Goal: Task Accomplishment & Management: Complete application form

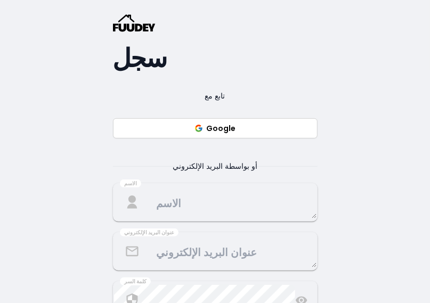
click at [229, 127] on button "Google" at bounding box center [215, 128] width 205 height 20
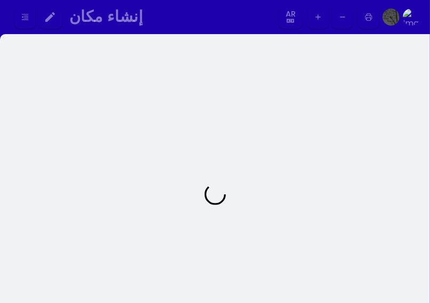
select select "ar"
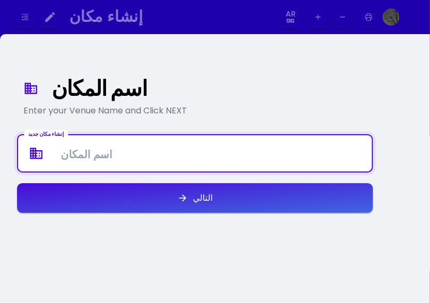
click at [102, 165] on Venue at bounding box center [195, 153] width 354 height 31
type Venue "ـ"
type Venue "ب"
type Venue "j"
type Venue "J&A CHIMENY"
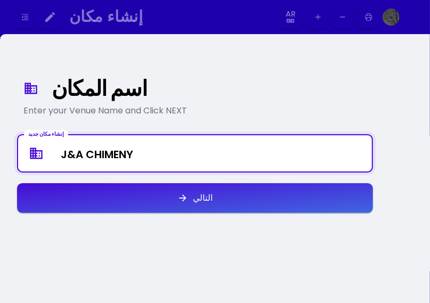
click at [140, 116] on div "Enter your Venue Name and Click NEXT" at bounding box center [194, 111] width 343 height 13
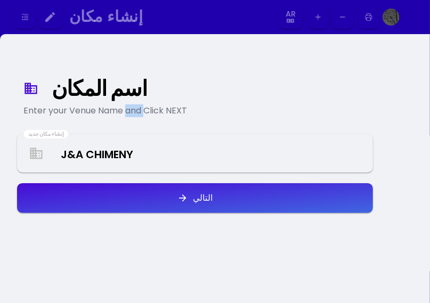
click at [140, 116] on div "Enter your Venue Name and Click NEXT" at bounding box center [194, 111] width 343 height 13
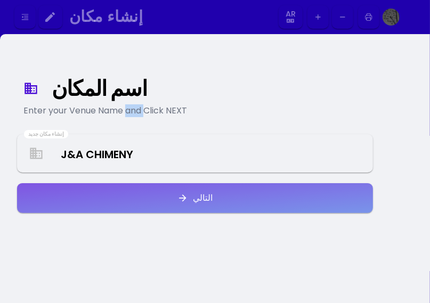
click at [164, 184] on button "التالي" at bounding box center [195, 198] width 356 height 30
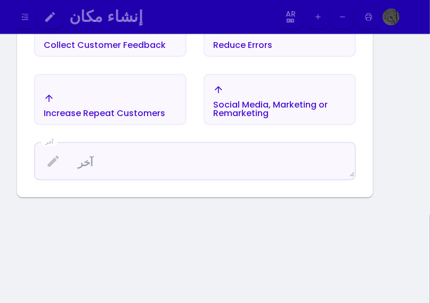
scroll to position [462, 0]
click at [204, 152] on textarea at bounding box center [195, 161] width 320 height 31
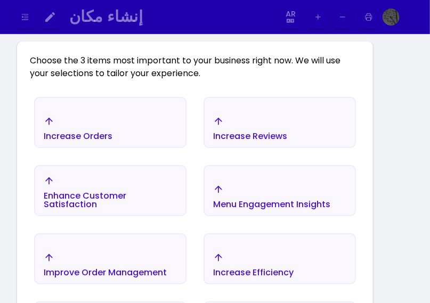
scroll to position [166, 0]
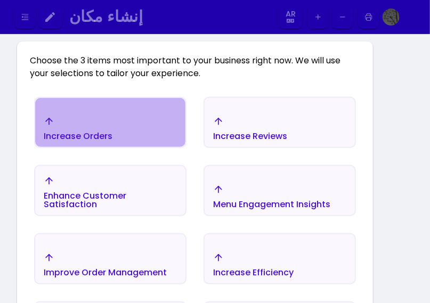
click at [176, 138] on div "Increase Orders" at bounding box center [110, 128] width 150 height 37
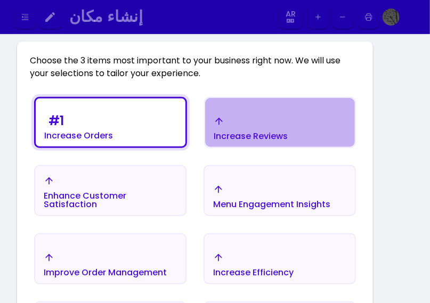
click at [113, 140] on div "Increase Reviews" at bounding box center [78, 136] width 69 height 9
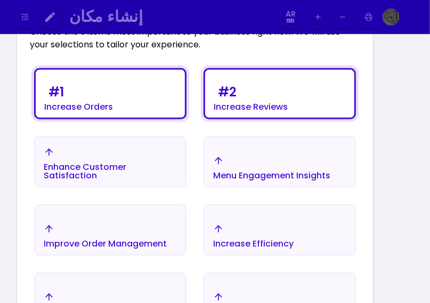
scroll to position [193, 0]
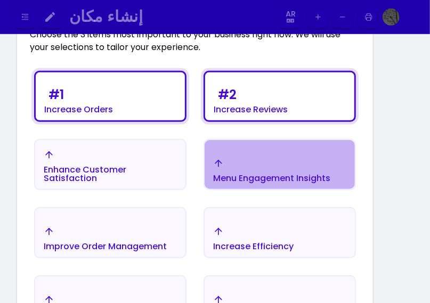
click at [211, 150] on button "Menu Engagement Insights" at bounding box center [280, 164] width 153 height 51
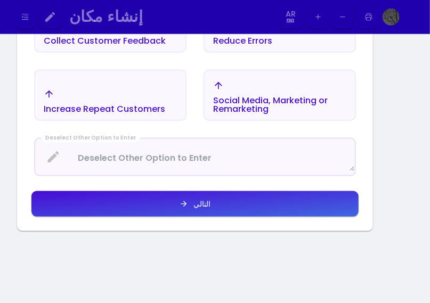
scroll to position [472, 0]
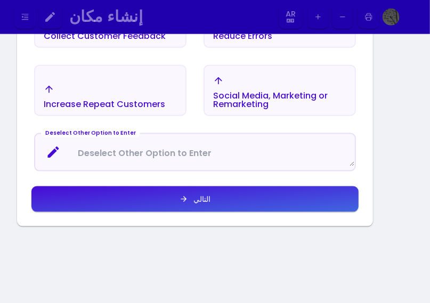
click at [217, 142] on Enter at bounding box center [195, 153] width 320 height 28
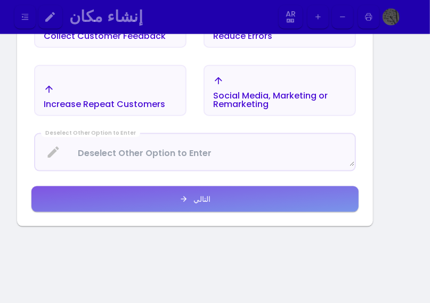
click at [205, 201] on div "التالي" at bounding box center [199, 199] width 22 height 7
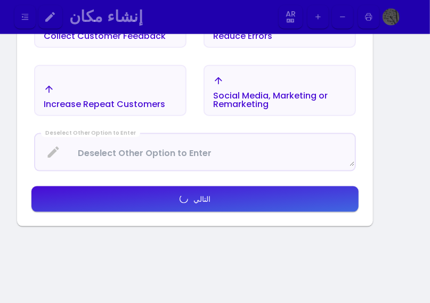
select select "ar"
